Goal: Task Accomplishment & Management: Complete application form

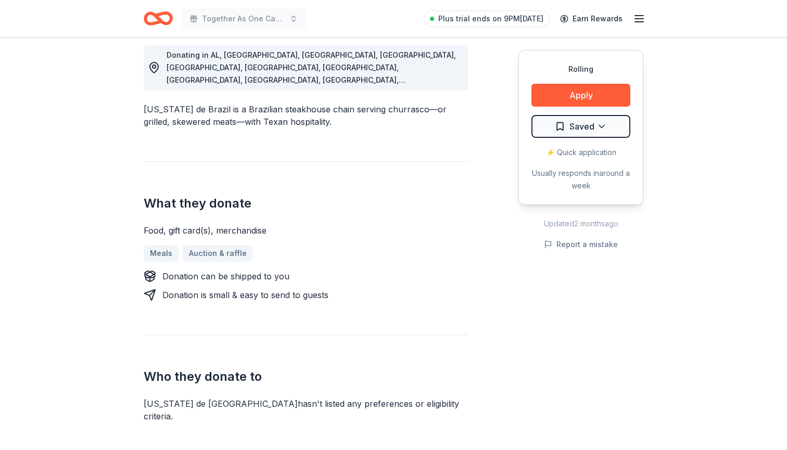
scroll to position [386, 0]
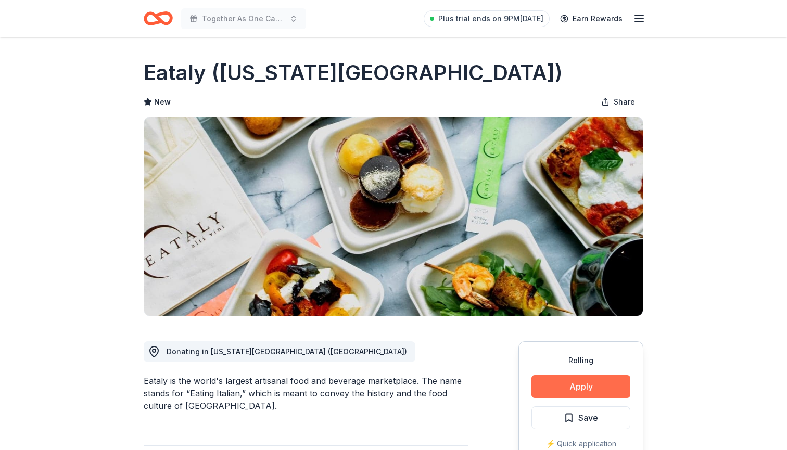
click at [558, 389] on button "Apply" at bounding box center [580, 386] width 99 height 23
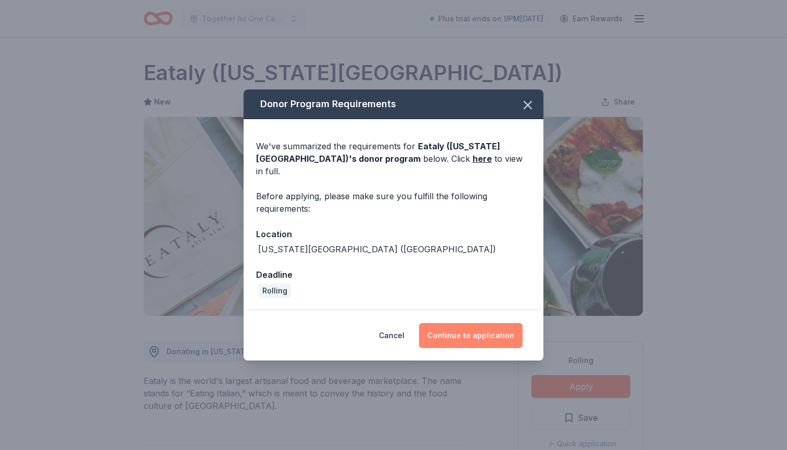
click at [460, 329] on button "Continue to application" at bounding box center [471, 335] width 104 height 25
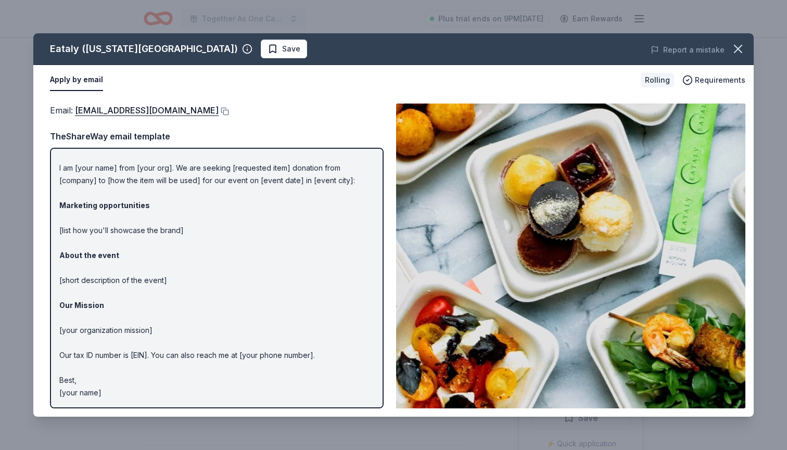
scroll to position [20, 0]
click at [219, 112] on button at bounding box center [224, 111] width 10 height 8
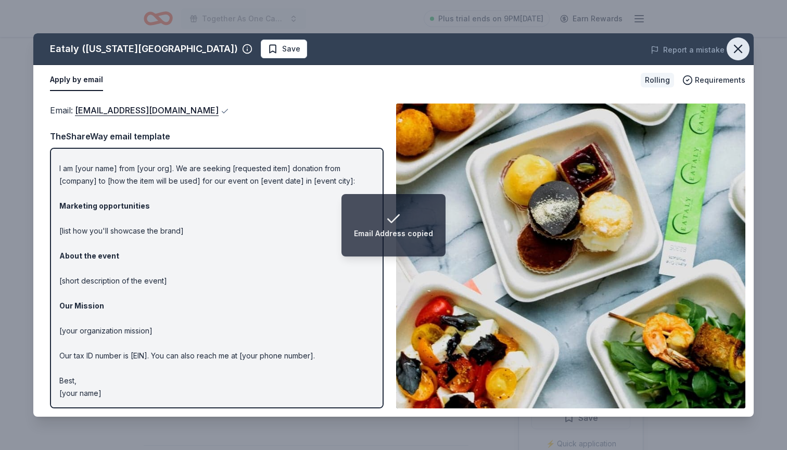
click at [741, 53] on icon "button" at bounding box center [737, 48] width 7 height 7
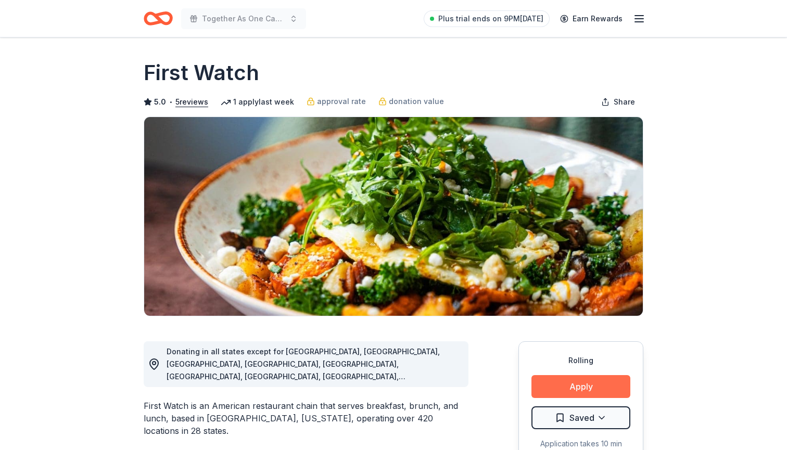
click at [584, 389] on button "Apply" at bounding box center [580, 386] width 99 height 23
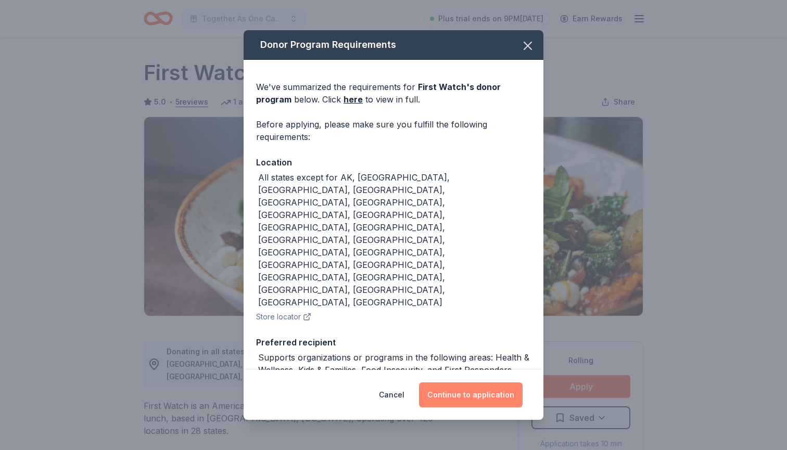
click at [481, 393] on button "Continue to application" at bounding box center [471, 394] width 104 height 25
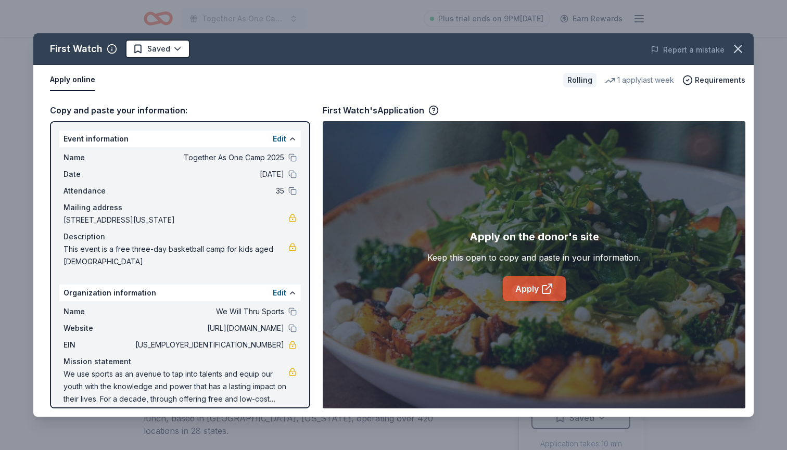
click at [518, 291] on link "Apply" at bounding box center [534, 288] width 63 height 25
